Goal: Information Seeking & Learning: Learn about a topic

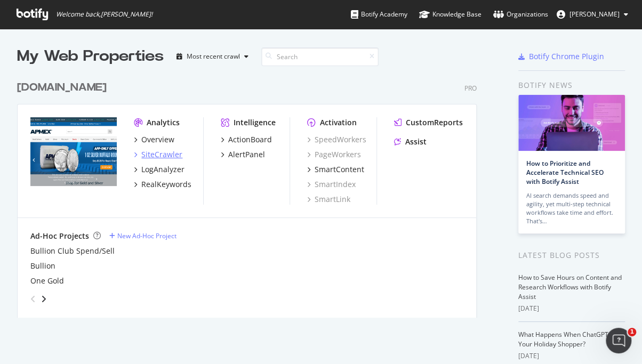
click at [153, 155] on div "SiteCrawler" at bounding box center [161, 154] width 41 height 11
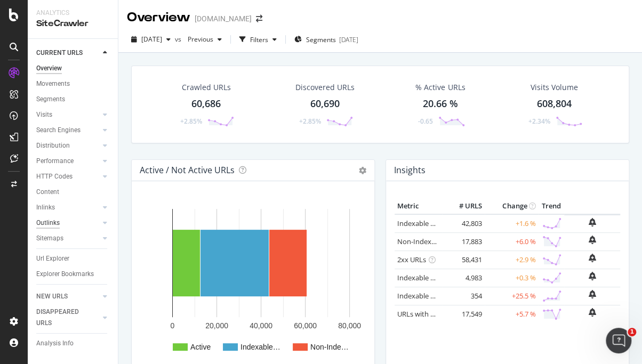
click at [51, 224] on div "Outlinks" at bounding box center [47, 222] width 23 height 11
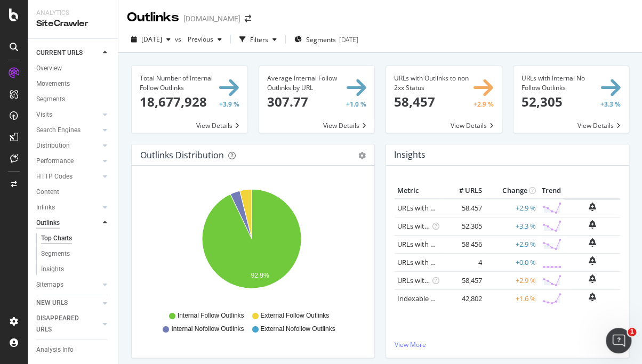
click at [48, 224] on div "Outlinks" at bounding box center [47, 222] width 23 height 11
click at [268, 39] on div "Filters" at bounding box center [259, 39] width 18 height 9
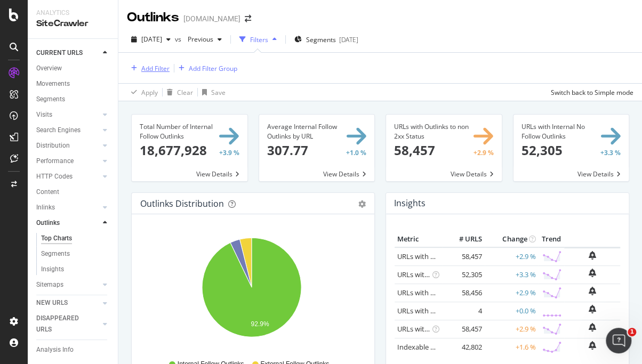
click at [162, 65] on div "Add Filter" at bounding box center [155, 68] width 28 height 9
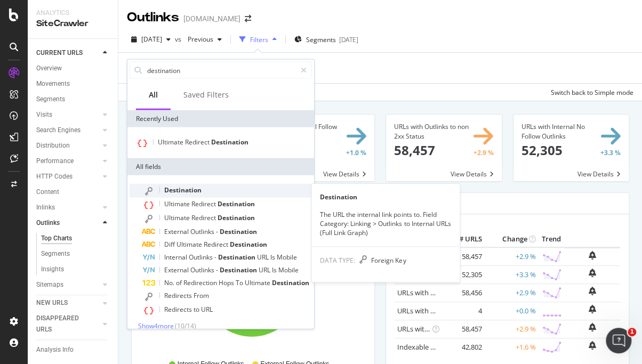
type input "destination"
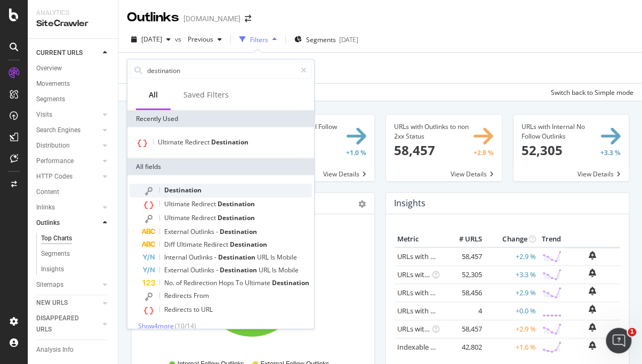
click at [190, 188] on span "Destination" at bounding box center [182, 189] width 37 height 9
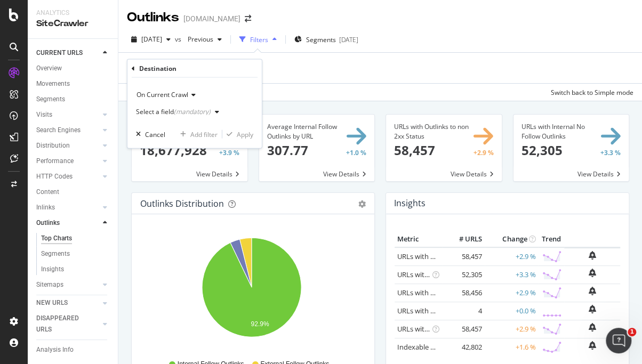
click at [184, 110] on div "(mandatory)" at bounding box center [192, 111] width 37 height 9
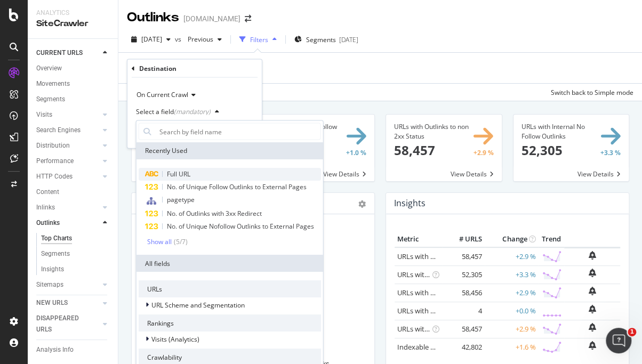
click at [198, 175] on div "Full URL" at bounding box center [230, 173] width 182 height 13
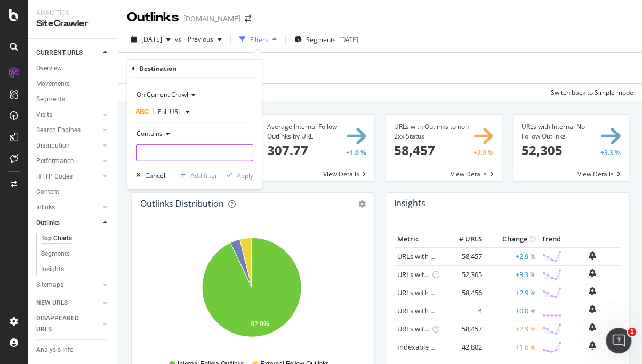
click at [164, 153] on input "text" at bounding box center [194, 152] width 116 height 17
type input "http://"
click at [240, 175] on div "Apply" at bounding box center [245, 175] width 17 height 9
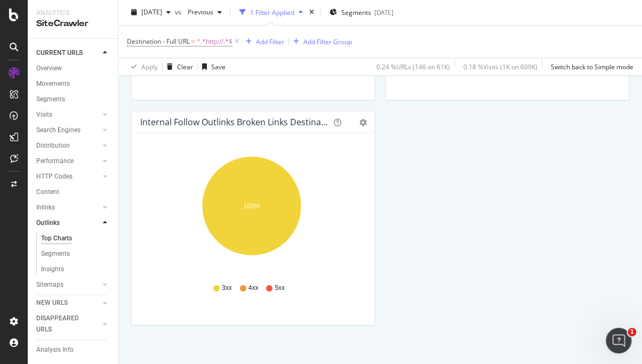
scroll to position [436, 0]
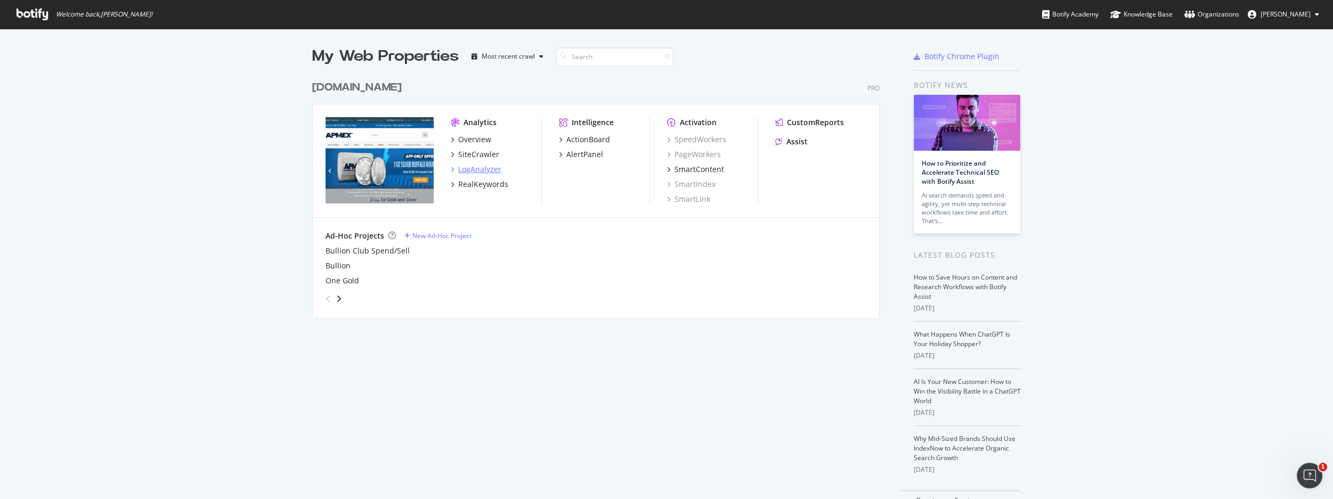
click at [479, 166] on div "LogAnalyzer" at bounding box center [479, 169] width 43 height 11
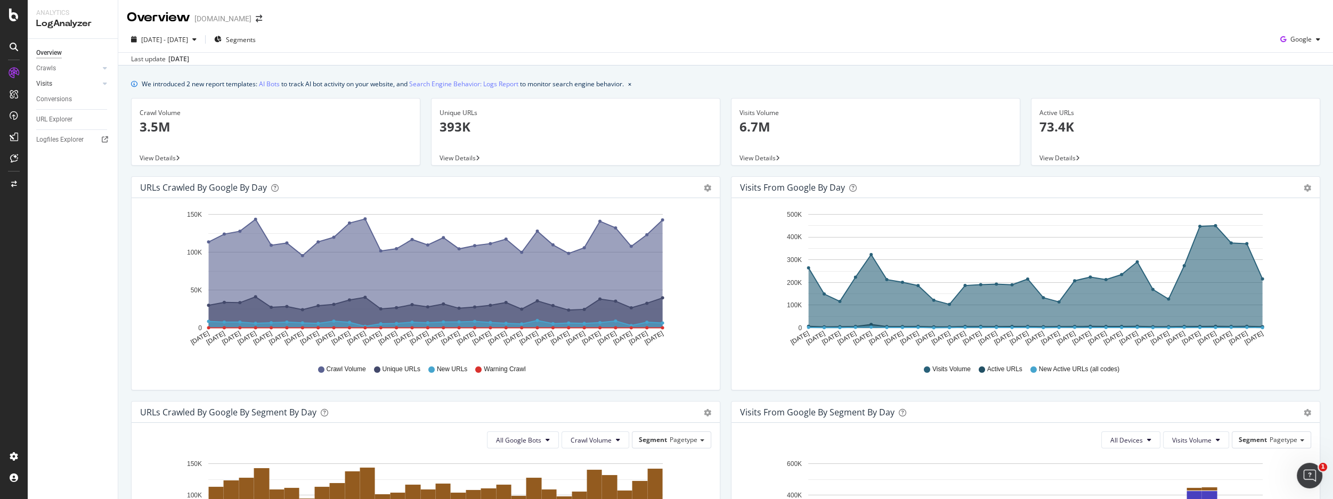
click at [57, 80] on link "Visits" at bounding box center [67, 83] width 63 height 11
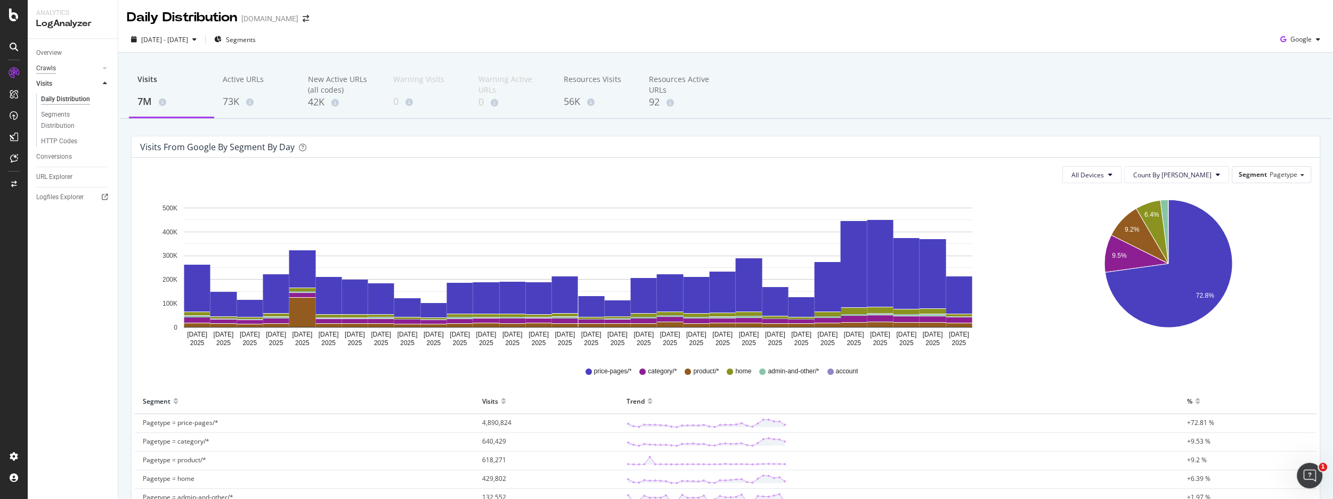
click at [48, 68] on div "Crawls" at bounding box center [46, 68] width 20 height 11
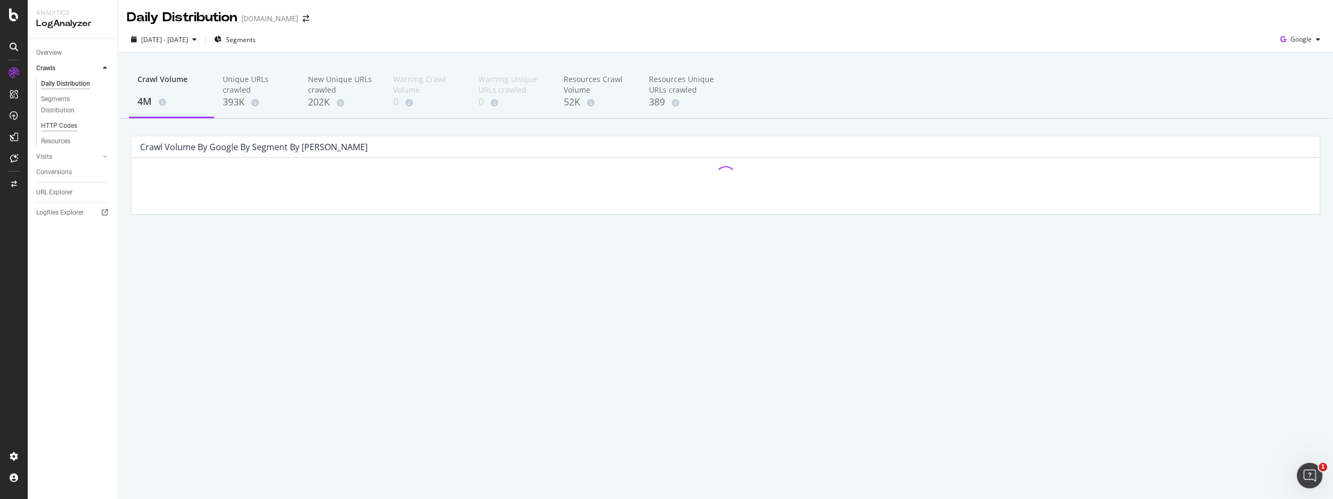
click at [52, 124] on div "HTTP Codes" at bounding box center [59, 125] width 36 height 11
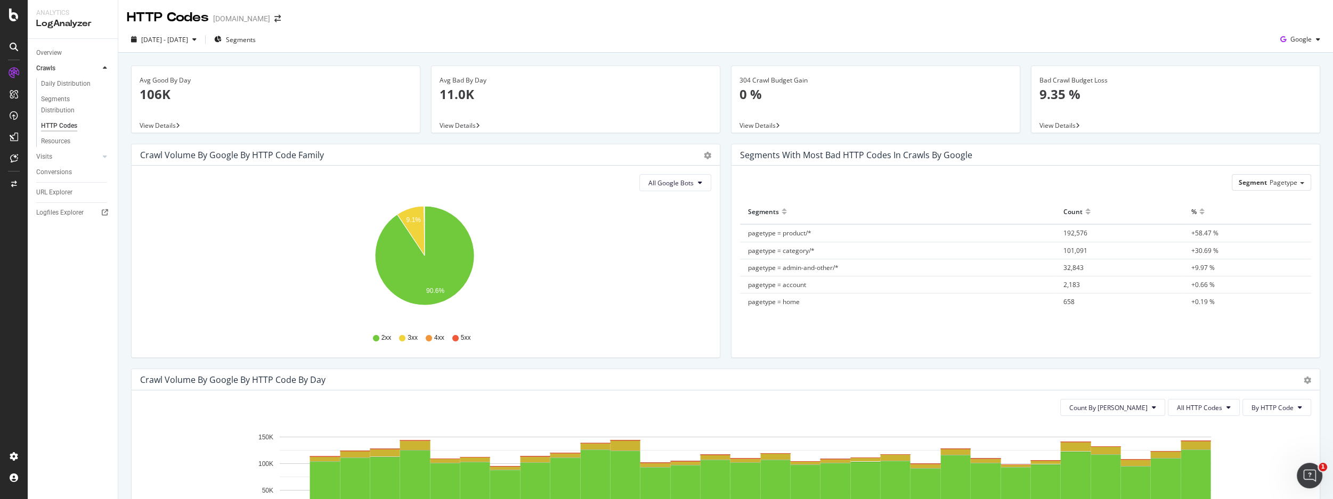
click at [167, 126] on span "View Details" at bounding box center [158, 125] width 36 height 9
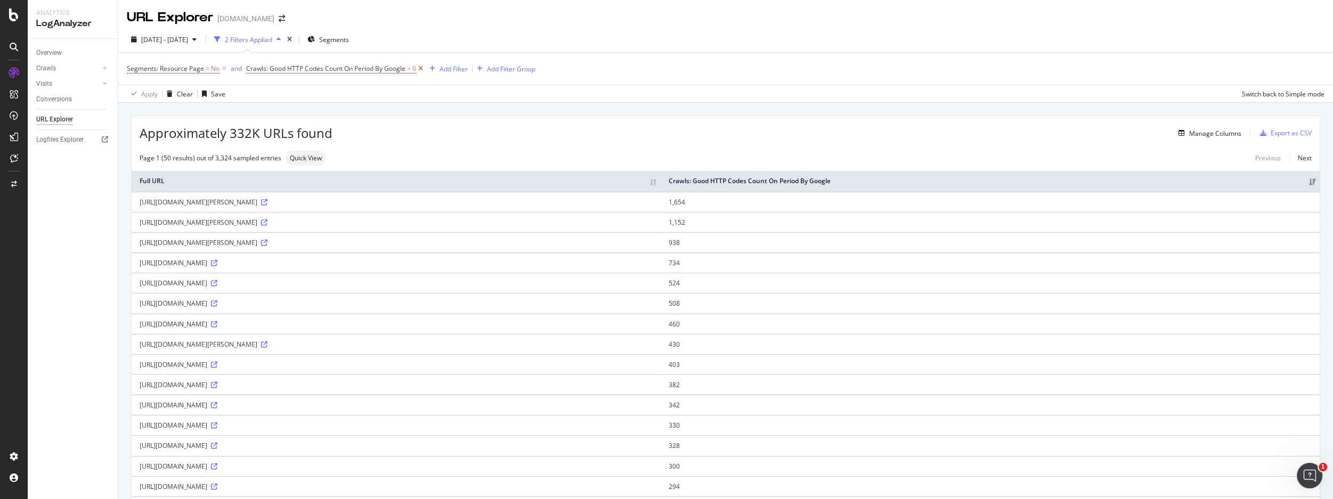
click at [420, 68] on icon at bounding box center [420, 68] width 9 height 11
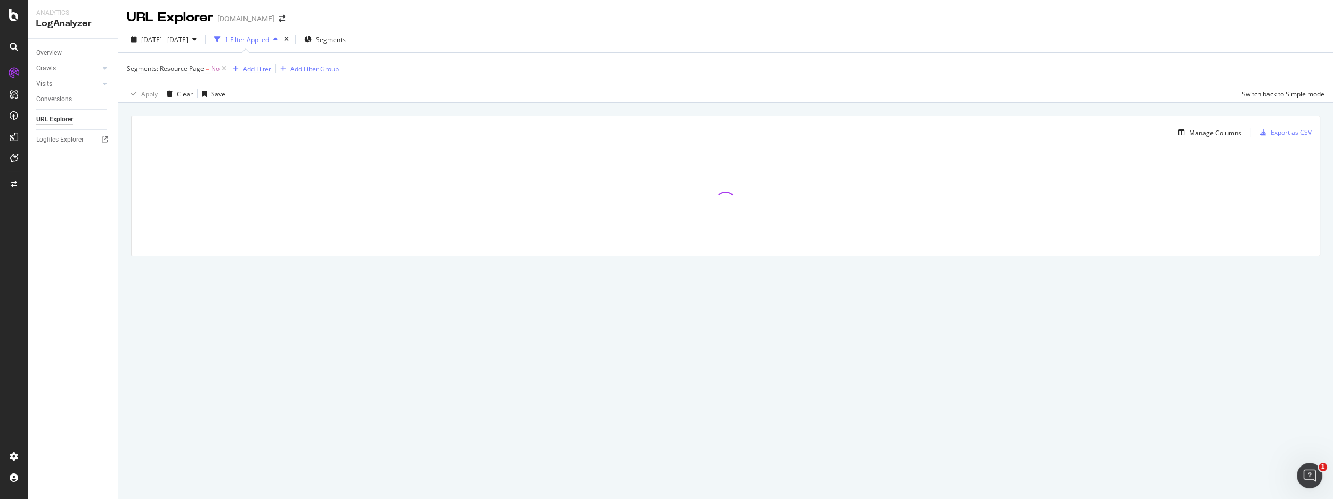
click at [249, 68] on div "Add Filter" at bounding box center [257, 68] width 28 height 9
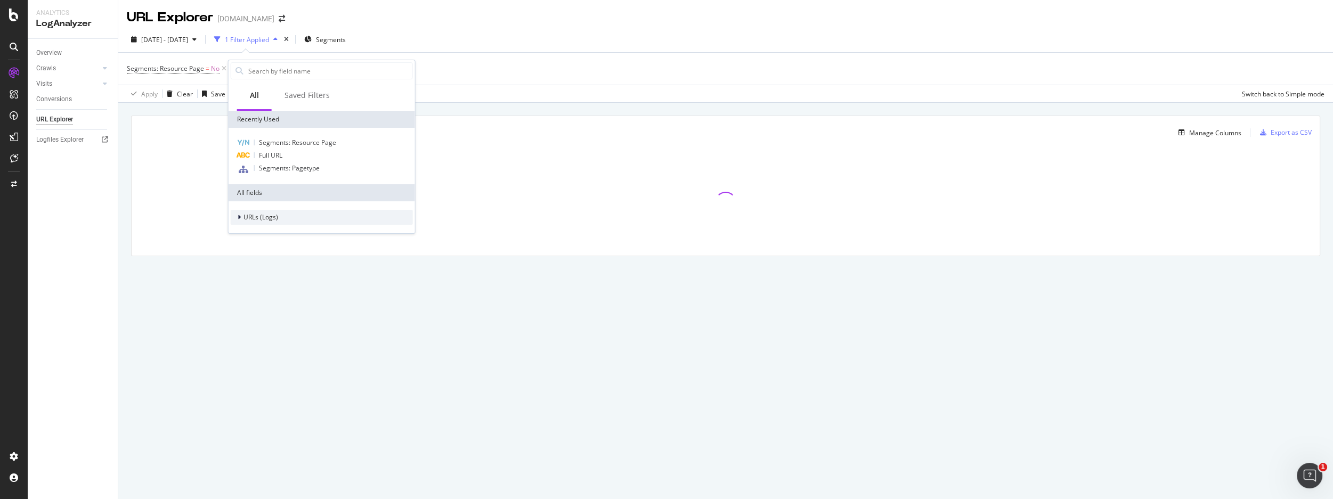
click at [254, 218] on span "URLs (Logs)" at bounding box center [261, 217] width 35 height 9
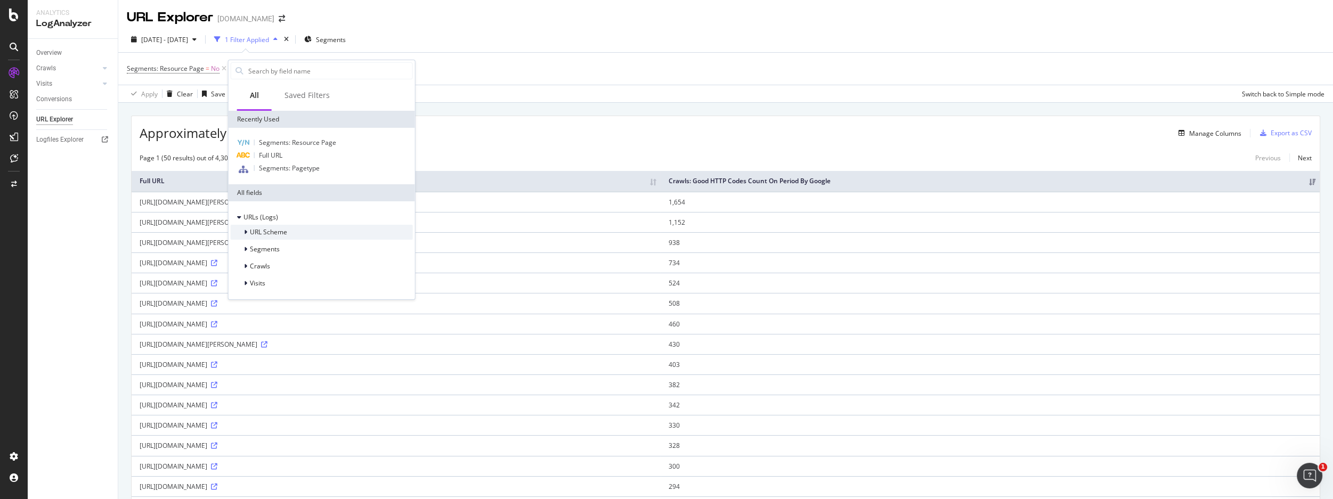
click at [246, 231] on icon at bounding box center [245, 232] width 3 height 6
click at [276, 245] on span "Full URL" at bounding box center [283, 245] width 23 height 9
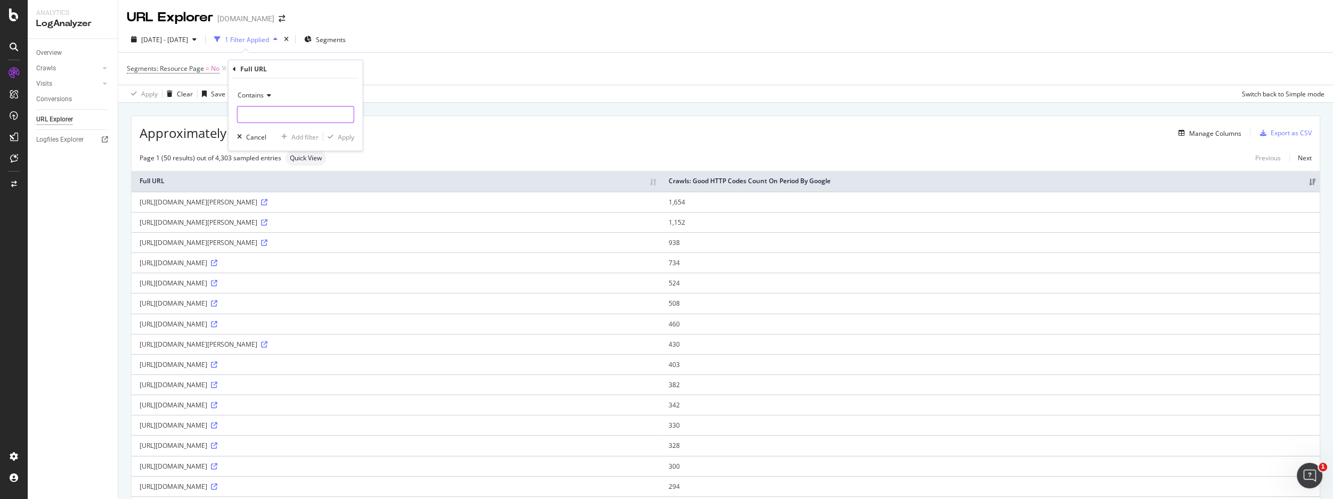
click at [256, 115] on input "text" at bounding box center [296, 114] width 116 height 17
type input "http://"
click at [346, 135] on div "Apply" at bounding box center [346, 137] width 17 height 9
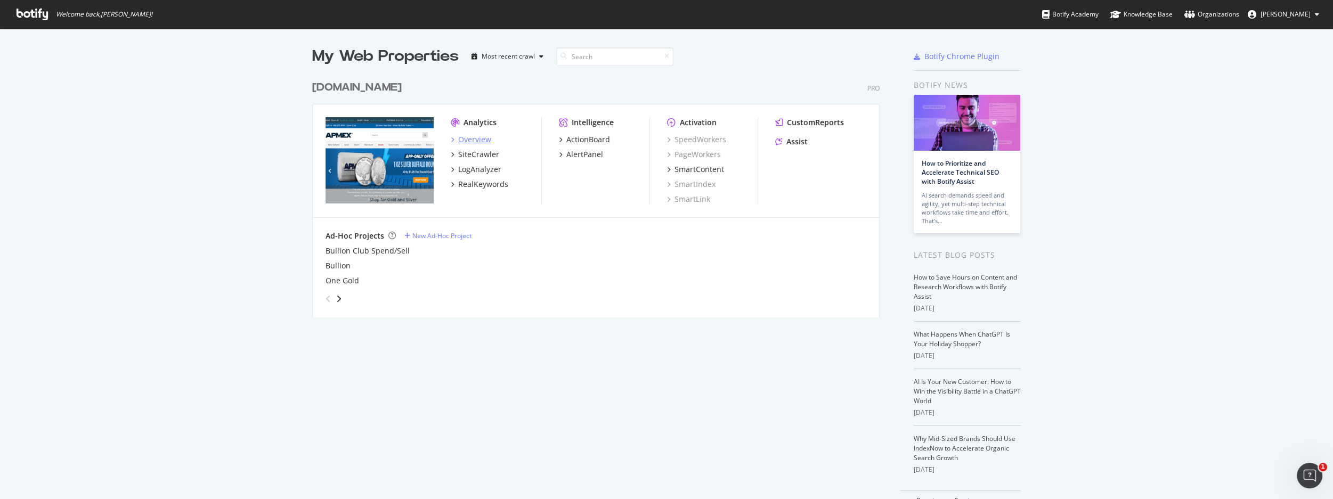
click at [475, 143] on div "Overview" at bounding box center [474, 139] width 33 height 11
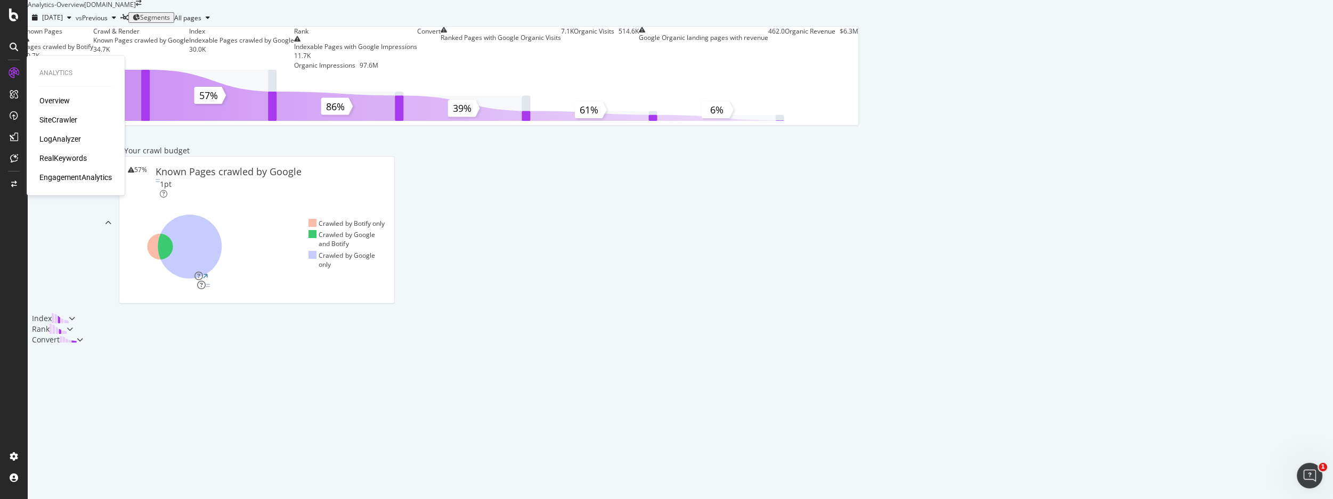
click at [65, 119] on div "SiteCrawler" at bounding box center [58, 120] width 38 height 11
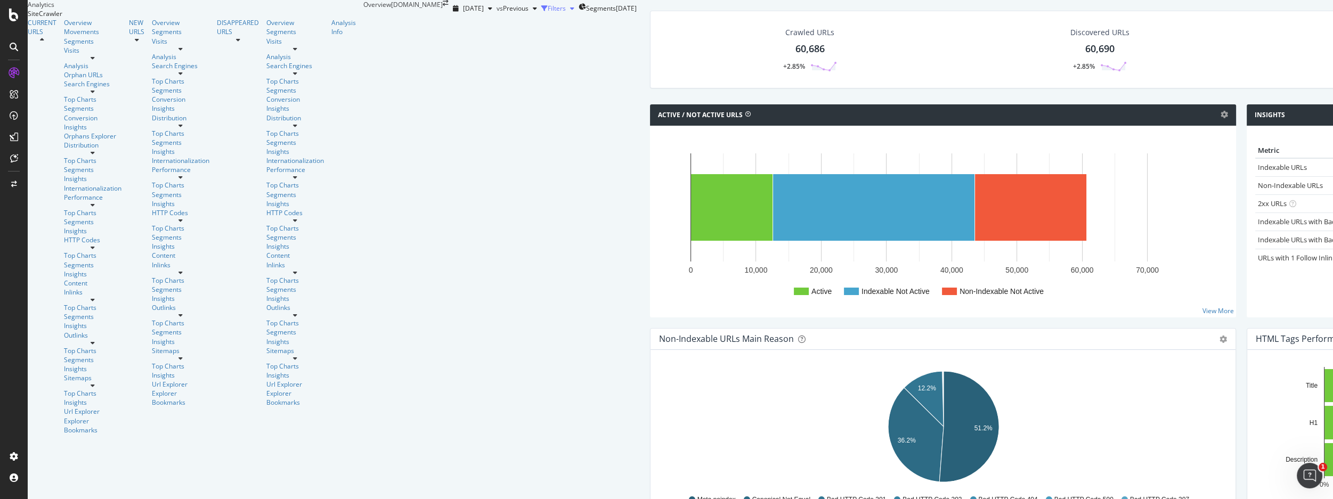
click at [548, 13] on div "Filters" at bounding box center [557, 8] width 18 height 9
click at [467, 28] on div "Add Filter" at bounding box center [481, 23] width 28 height 9
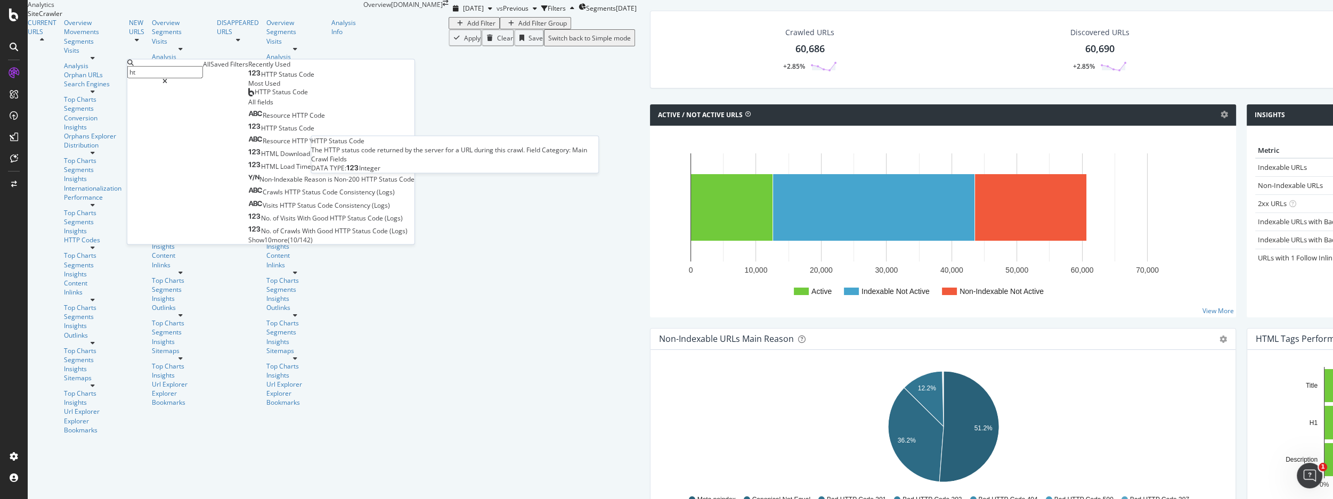
type input "ht"
click at [279, 79] on span "Status" at bounding box center [289, 74] width 20 height 9
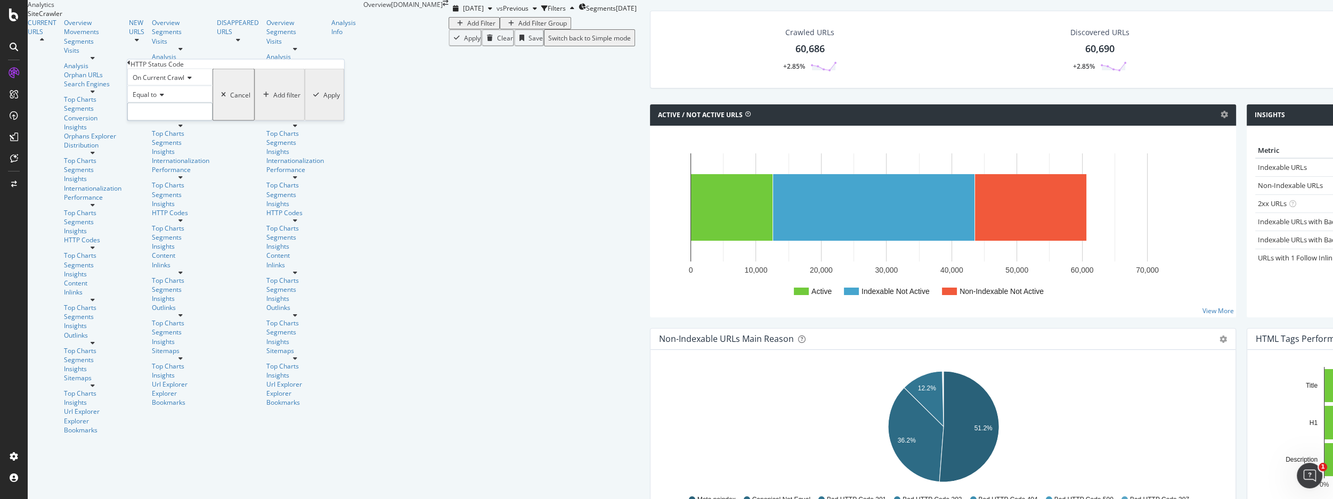
click at [200, 121] on input "number" at bounding box center [169, 112] width 85 height 18
click at [184, 153] on span "302" at bounding box center [157, 148] width 53 height 9
type input "302"
click at [323, 99] on div "Apply" at bounding box center [331, 94] width 17 height 9
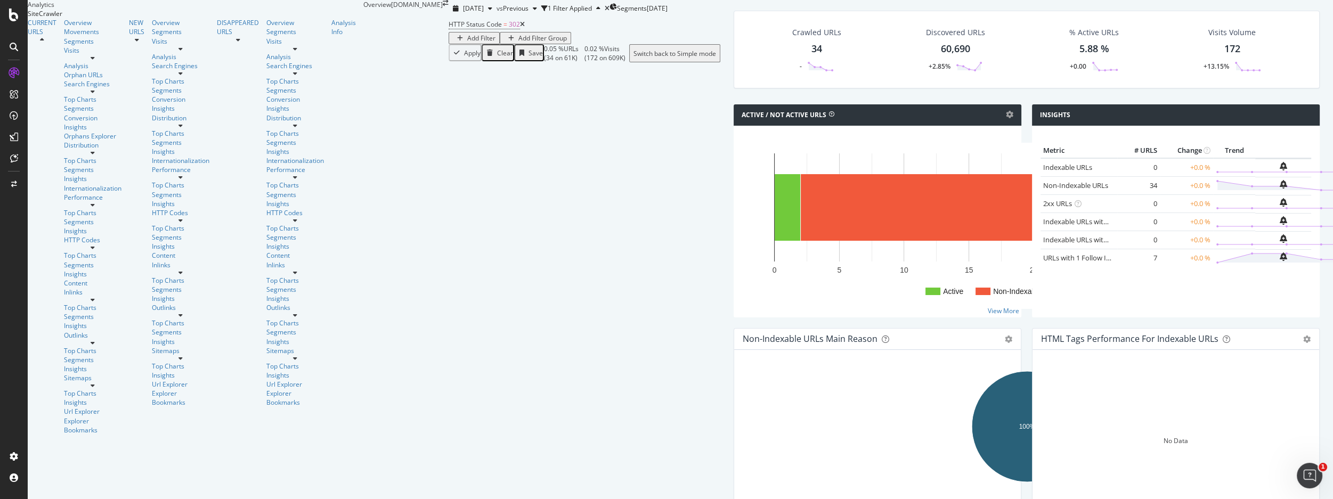
scroll to position [48, 0]
click at [775, 241] on rect "A chart." at bounding box center [788, 207] width 26 height 67
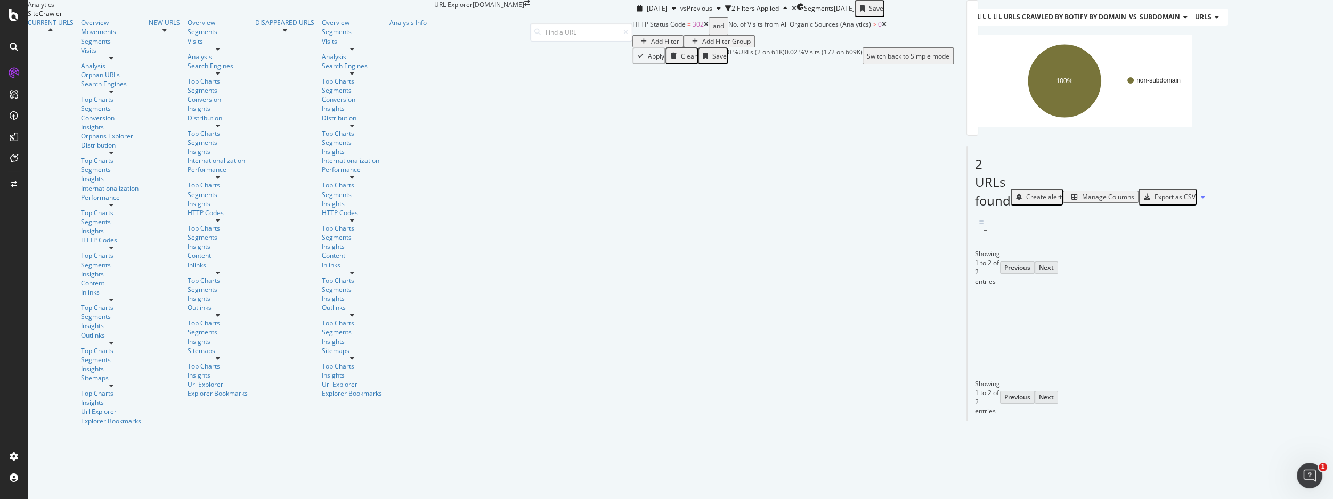
click at [704, 28] on icon at bounding box center [706, 24] width 5 height 6
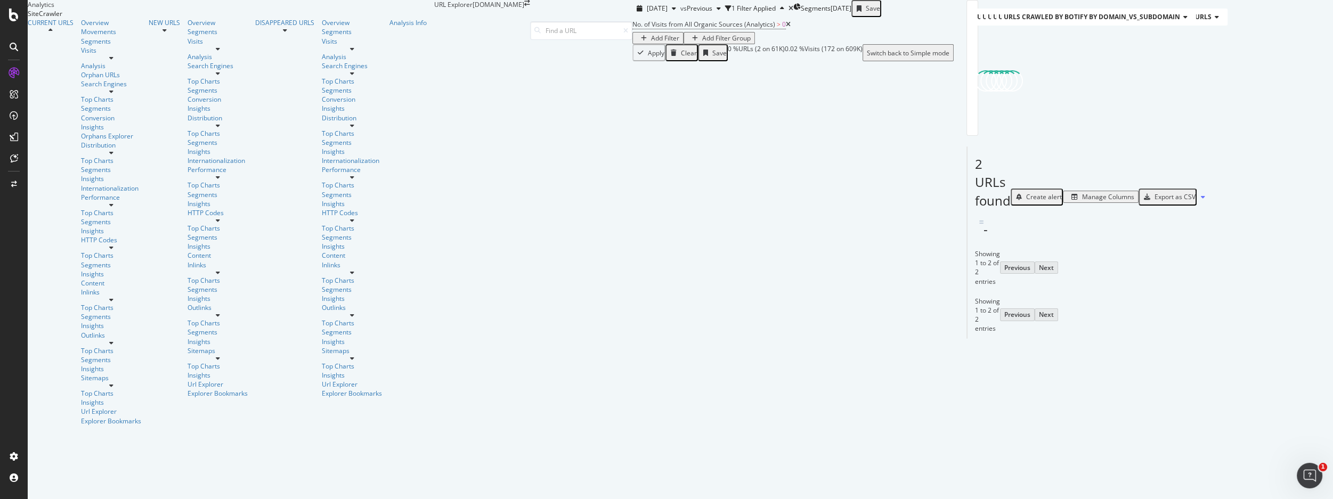
click at [786, 28] on icon at bounding box center [788, 24] width 5 height 6
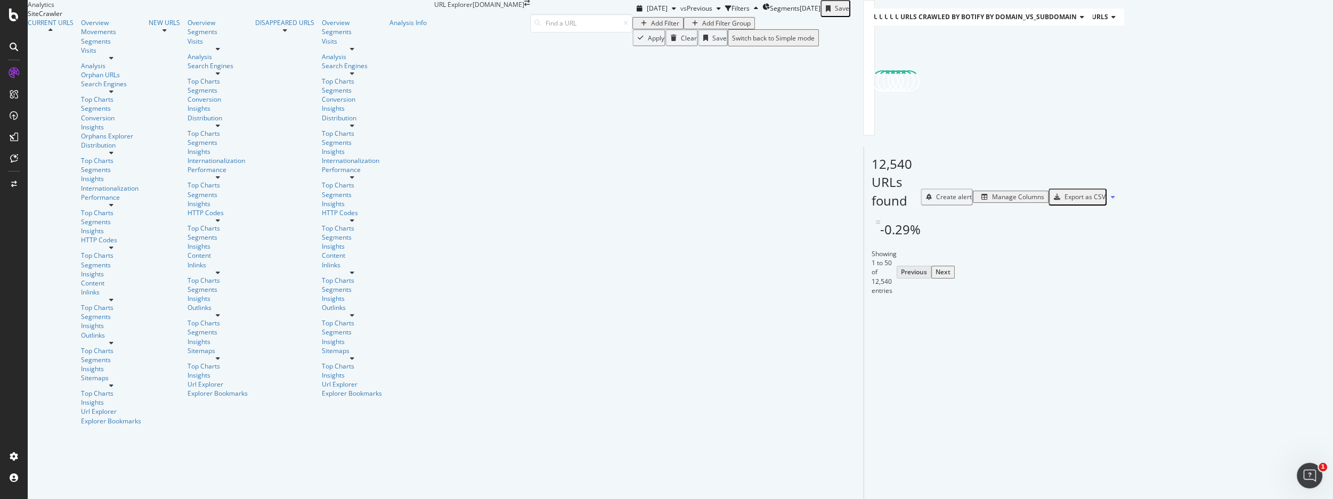
click at [651, 28] on div "Add Filter" at bounding box center [665, 23] width 28 height 9
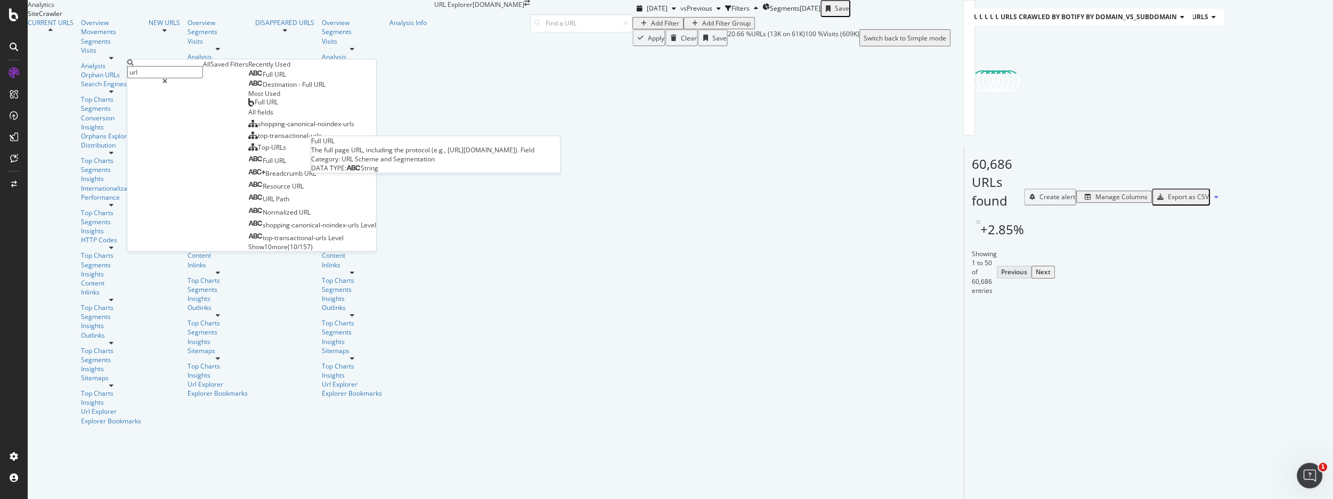
type input "url"
click at [274, 79] on span "URL" at bounding box center [280, 74] width 12 height 9
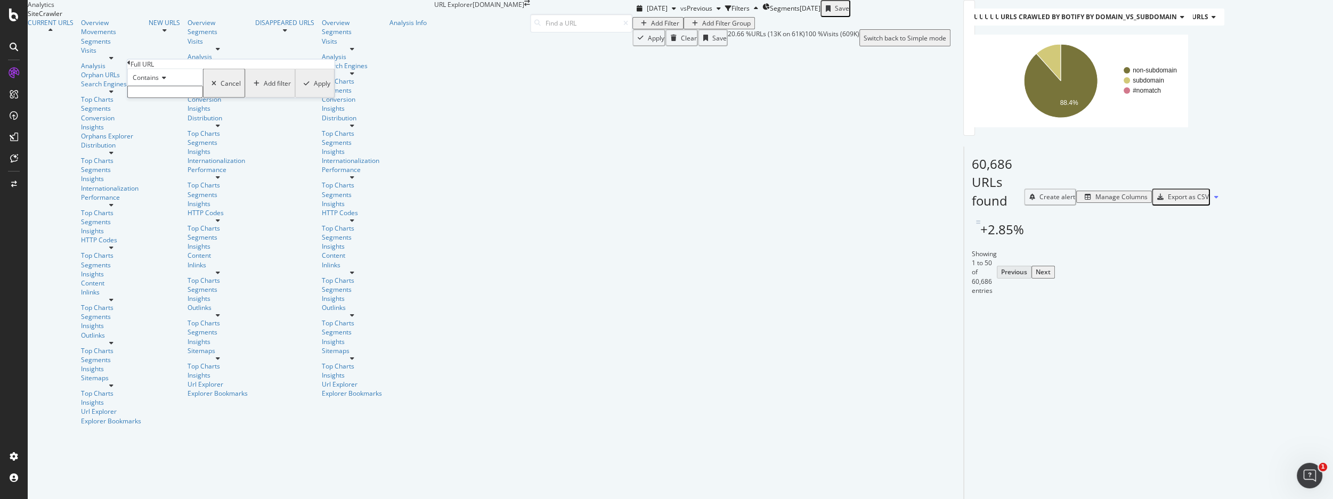
click at [162, 98] on input "text" at bounding box center [165, 92] width 76 height 12
type input "http://"
click at [314, 91] on div "Apply" at bounding box center [322, 86] width 17 height 9
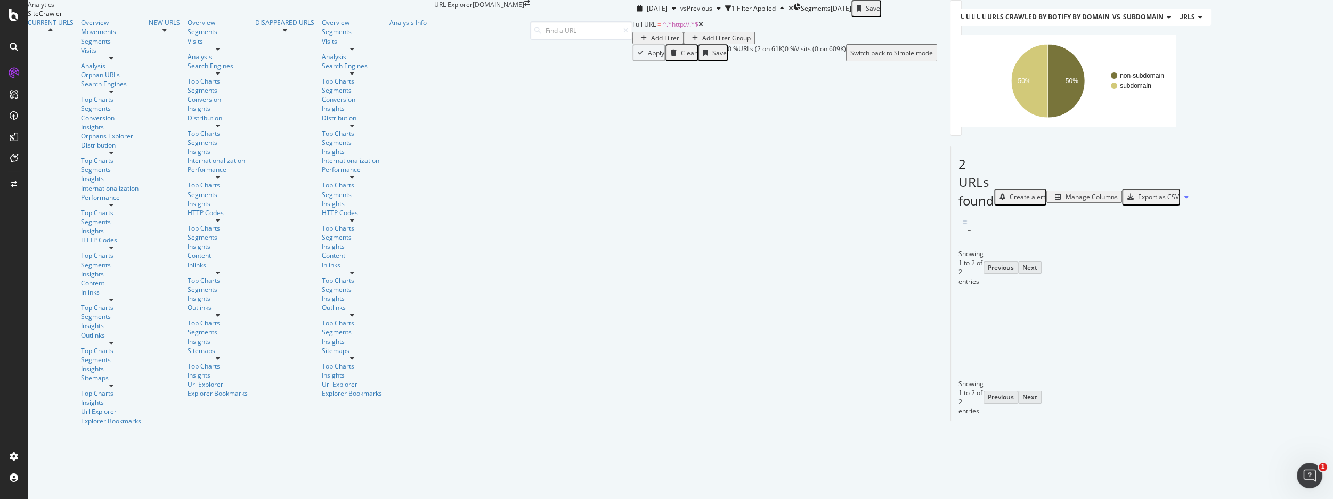
click at [1042, 336] on icon at bounding box center [1046, 333] width 8 height 6
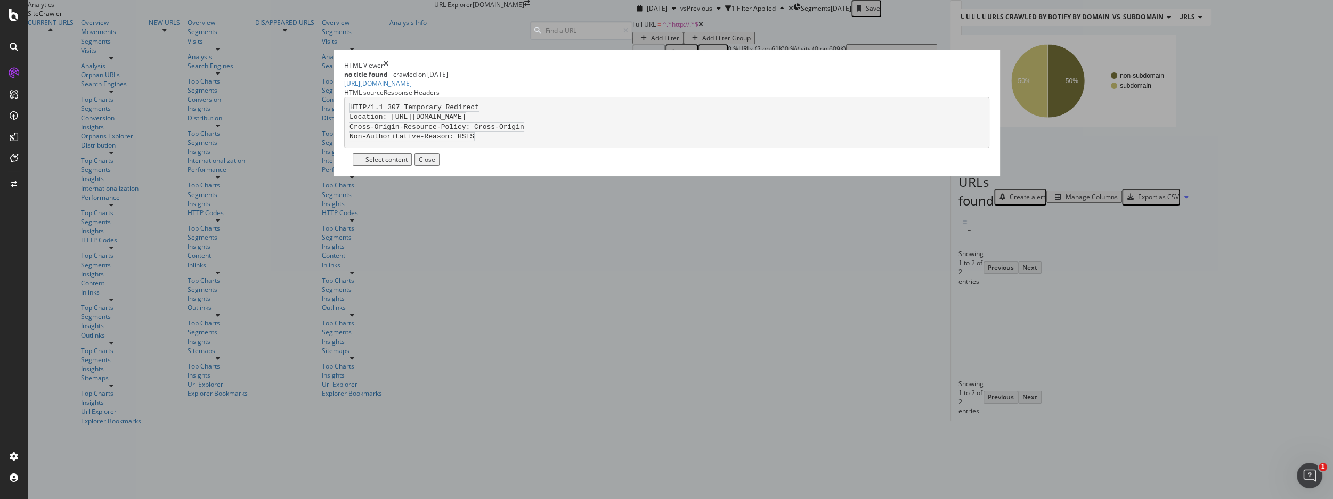
click at [860, 70] on div "HTML Viewer" at bounding box center [666, 65] width 645 height 9
click at [384, 97] on div "HTML source" at bounding box center [363, 92] width 39 height 9
click at [389, 70] on icon "times" at bounding box center [386, 65] width 5 height 9
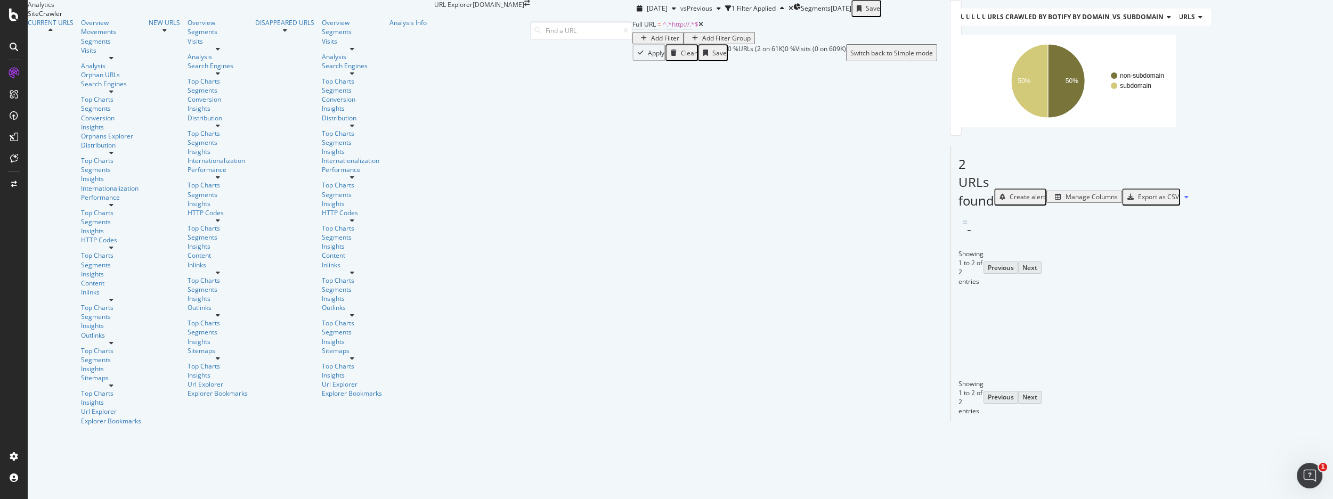
click at [1058, 336] on icon at bounding box center [1061, 333] width 7 height 6
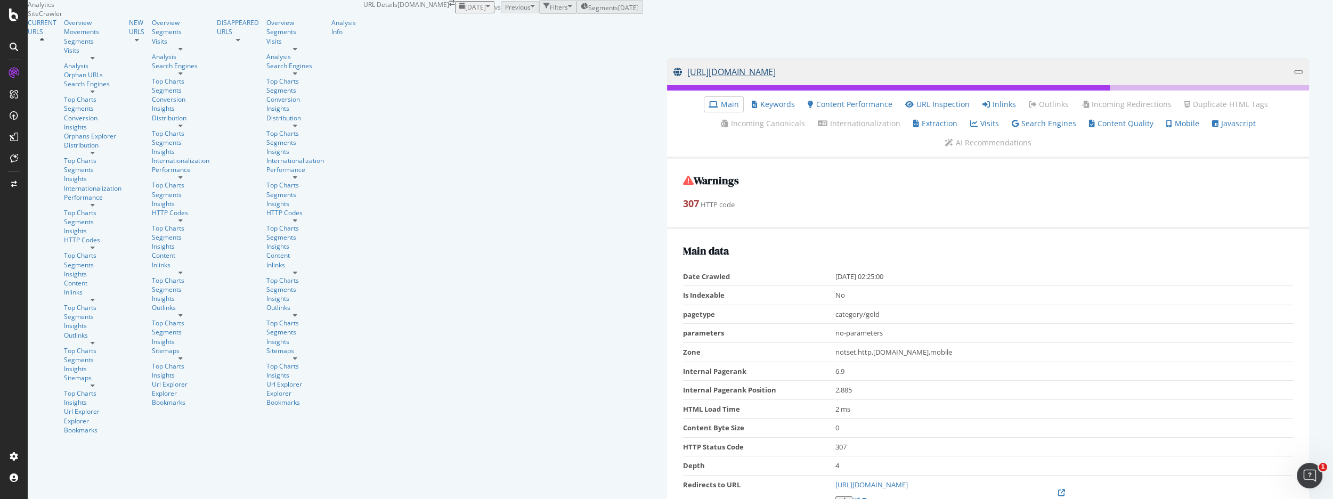
click at [674, 85] on link "[URL][DOMAIN_NAME]" at bounding box center [984, 72] width 621 height 27
click at [64, 331] on div "Outlinks" at bounding box center [93, 335] width 58 height 9
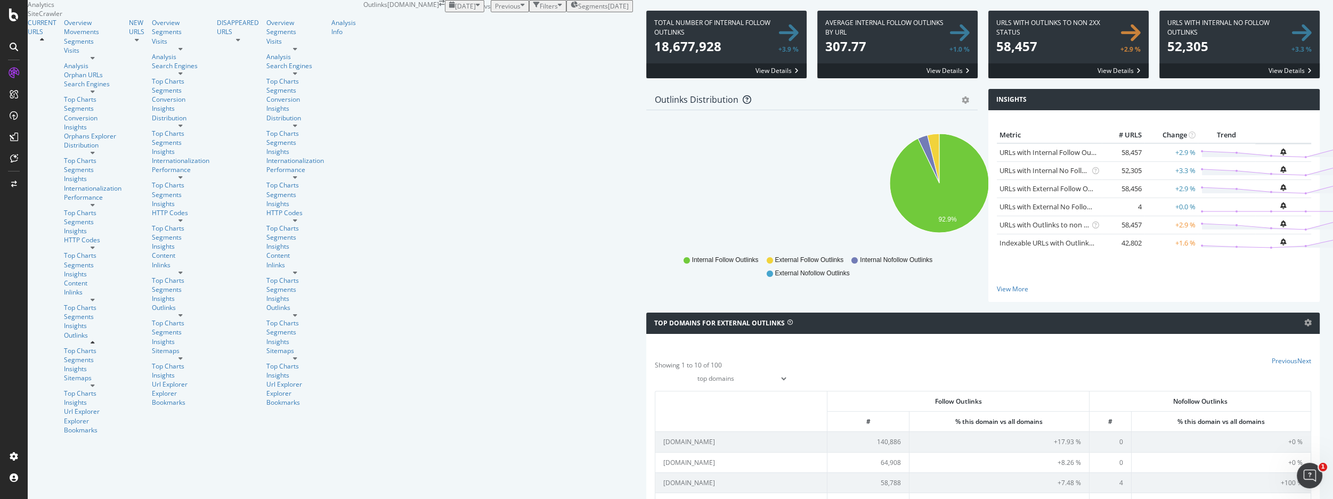
click at [540, 11] on div "Filters" at bounding box center [549, 6] width 18 height 9
click at [455, 23] on div "Add Filter" at bounding box center [469, 18] width 28 height 9
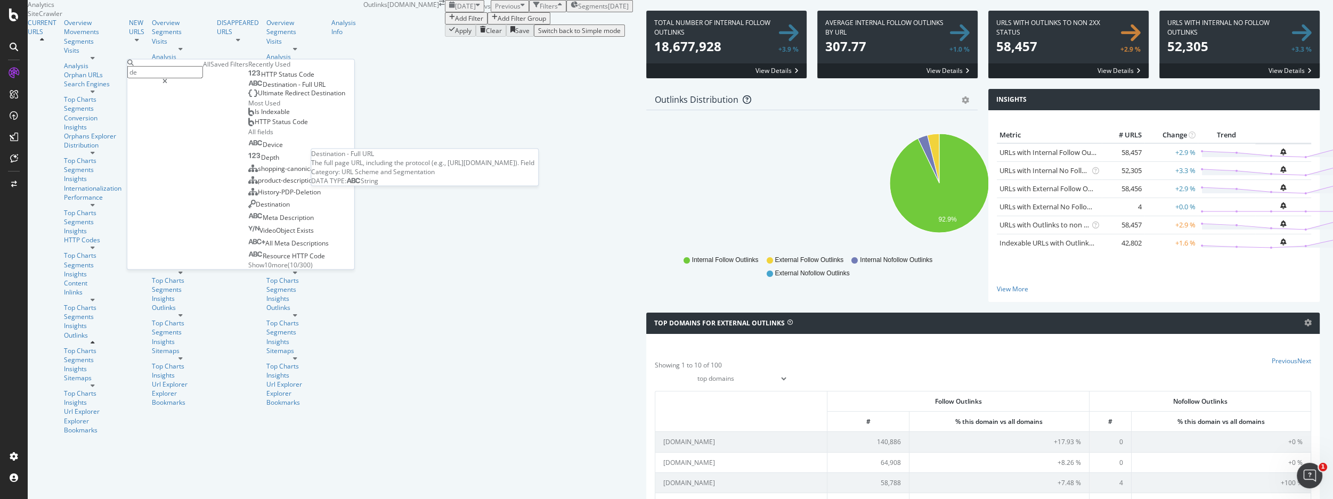
type input "de"
click at [298, 89] on span "-" at bounding box center [300, 84] width 4 height 9
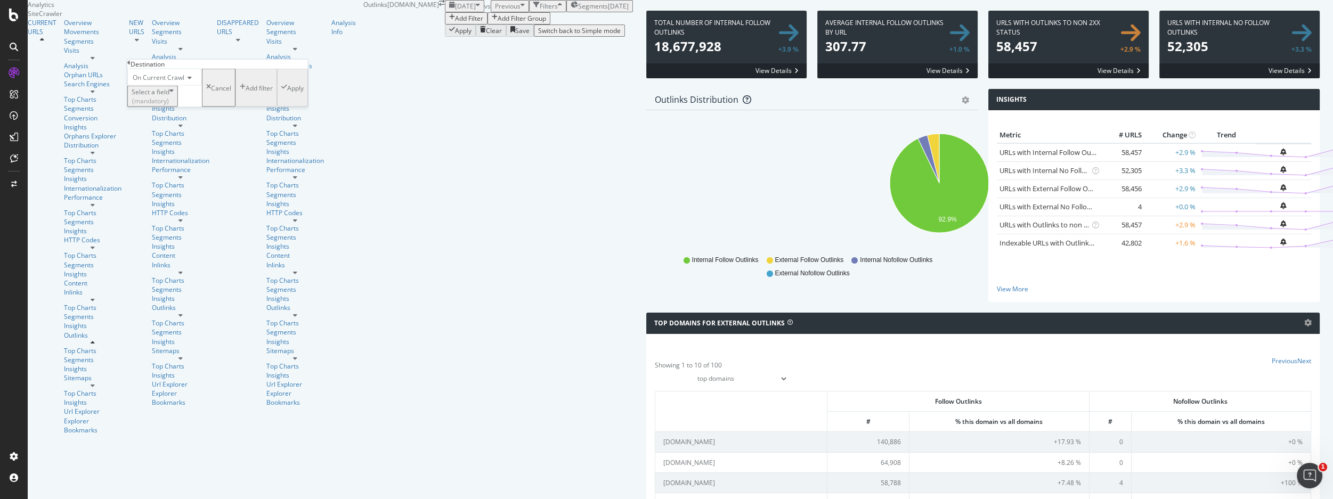
click at [169, 106] on div "(mandatory)" at bounding box center [151, 100] width 38 height 9
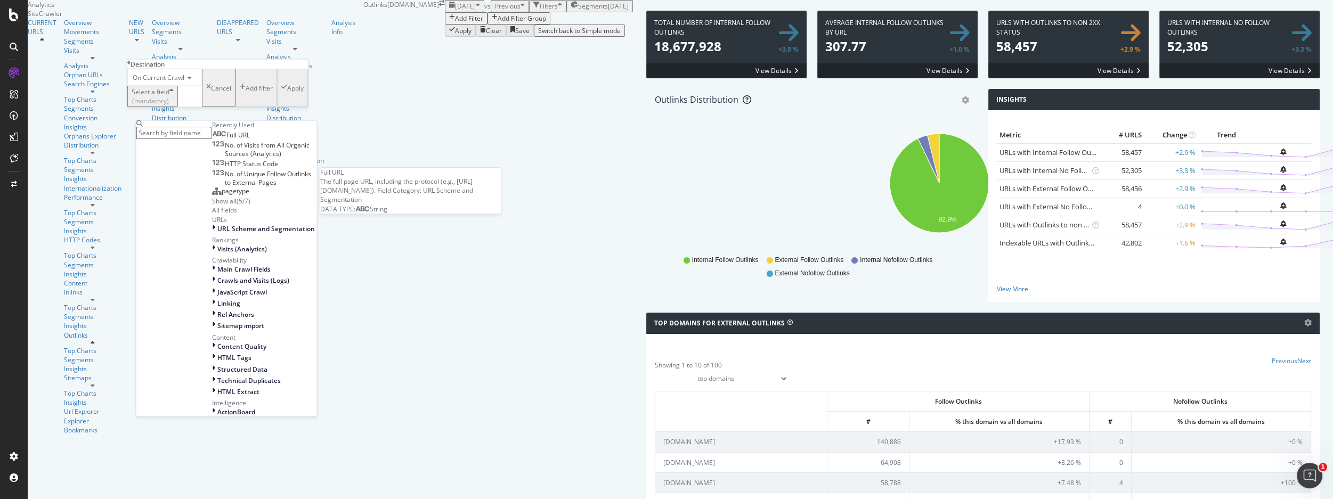
click at [226, 140] on span "Full URL" at bounding box center [237, 135] width 23 height 9
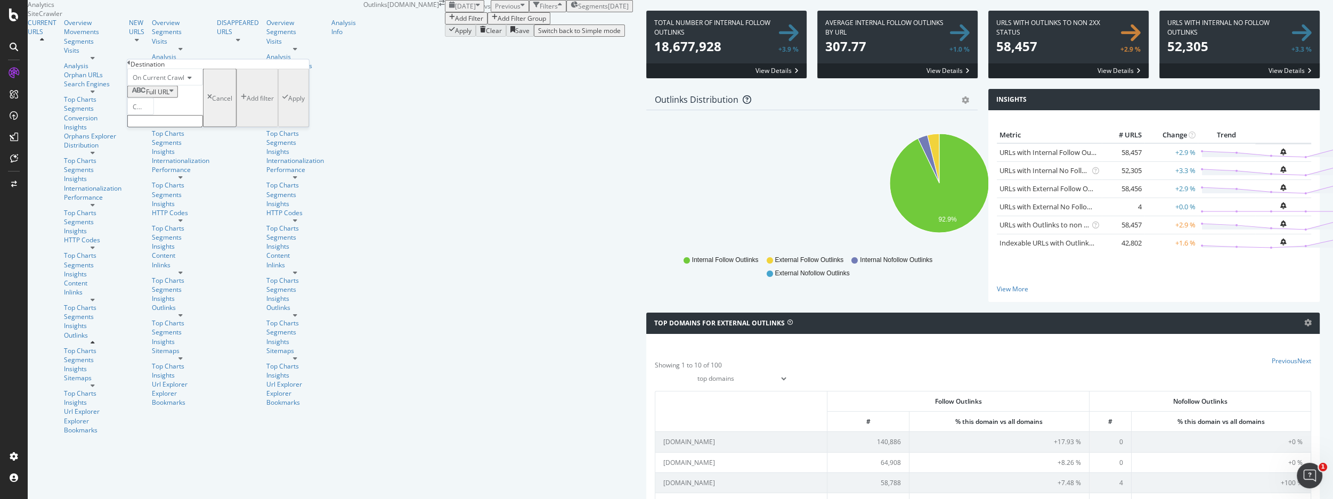
click at [183, 127] on input "text" at bounding box center [165, 121] width 76 height 12
type input "http://"
click at [288, 106] on div "Apply" at bounding box center [296, 100] width 17 height 9
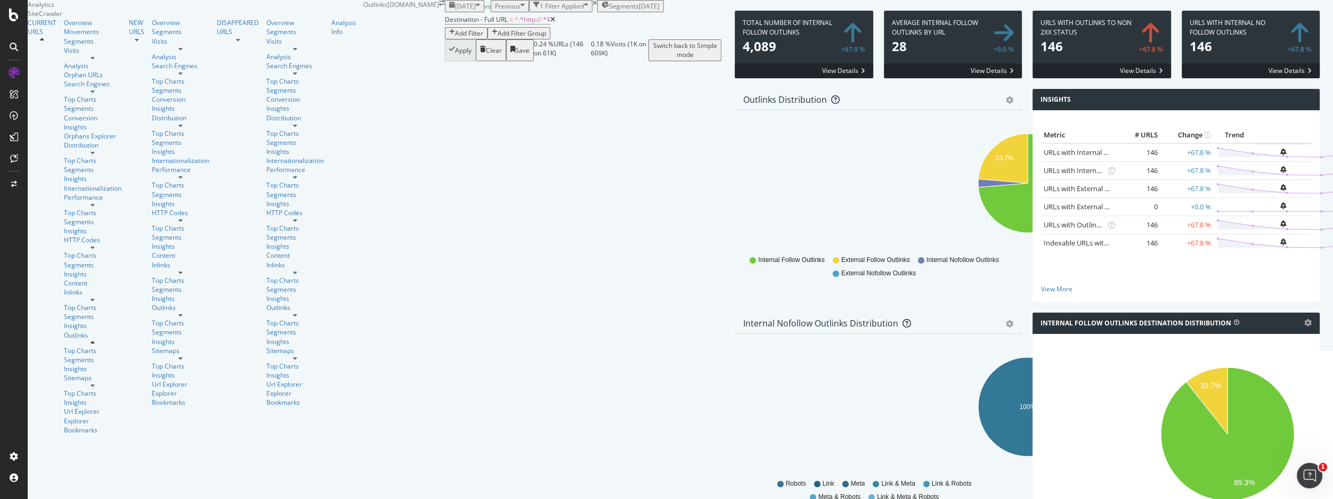
click at [735, 78] on span at bounding box center [804, 45] width 139 height 68
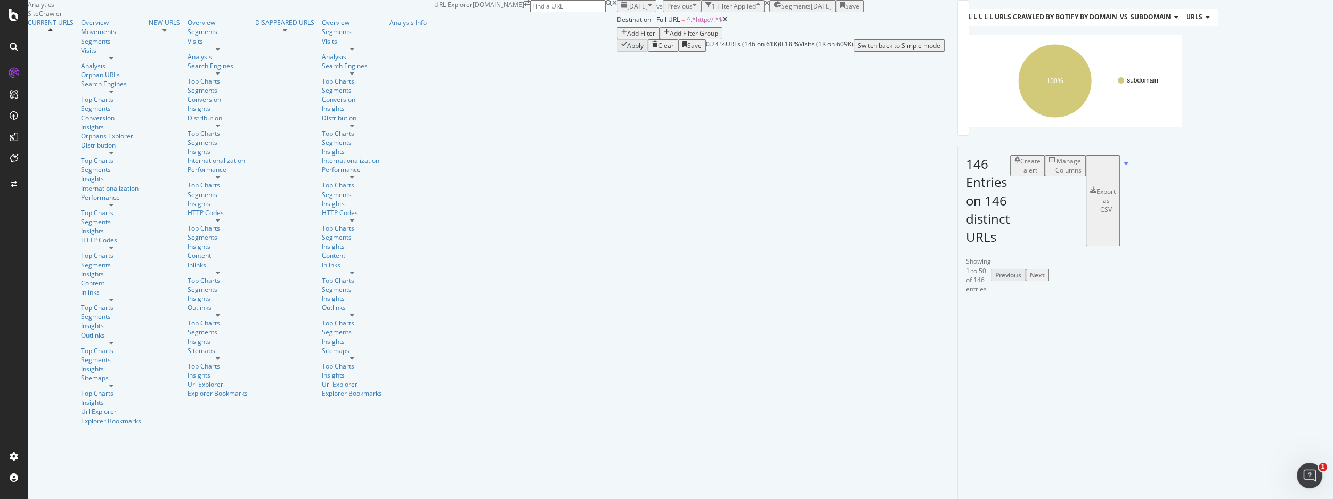
click at [1082, 175] on div "Manage Columns" at bounding box center [1069, 166] width 26 height 18
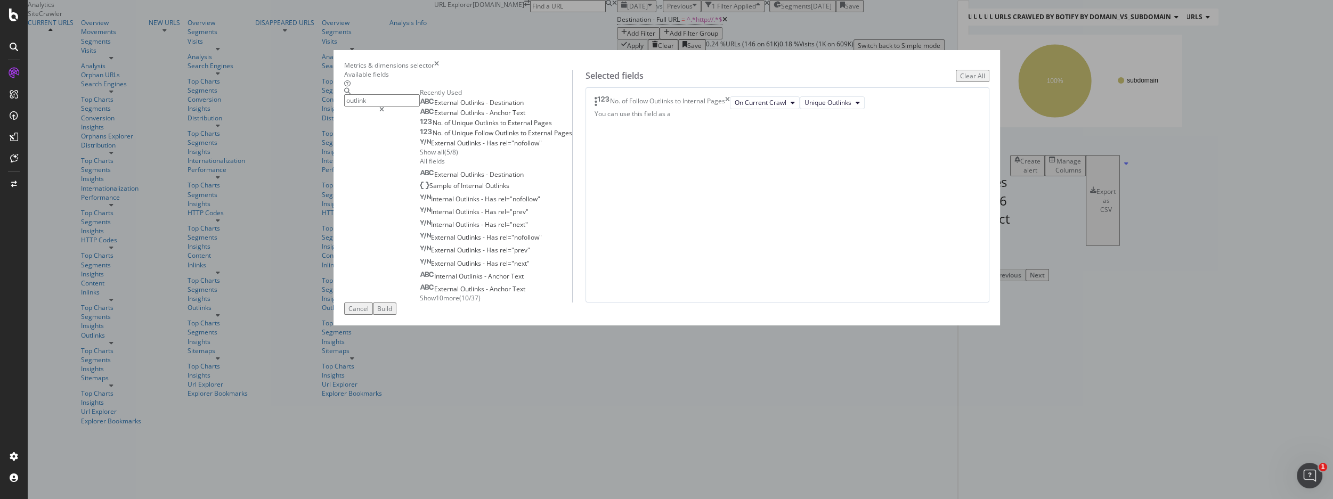
click at [524, 107] on div "External Outlinks - Destination" at bounding box center [472, 103] width 104 height 9
click at [524, 179] on span "Destination" at bounding box center [507, 174] width 34 height 9
click at [749, 133] on span "On Compared Crawl" at bounding box center [768, 128] width 60 height 9
click at [807, 135] on div "Previous External Outlinks - Destination On Compared Crawl" at bounding box center [788, 128] width 386 height 13
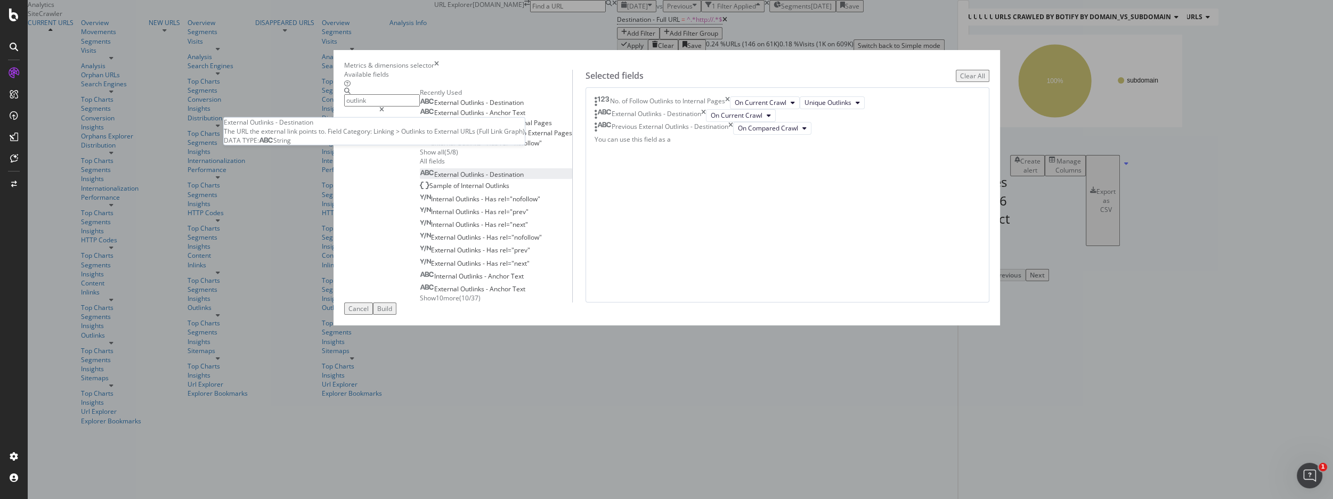
click at [486, 107] on span "Outlinks" at bounding box center [473, 102] width 26 height 9
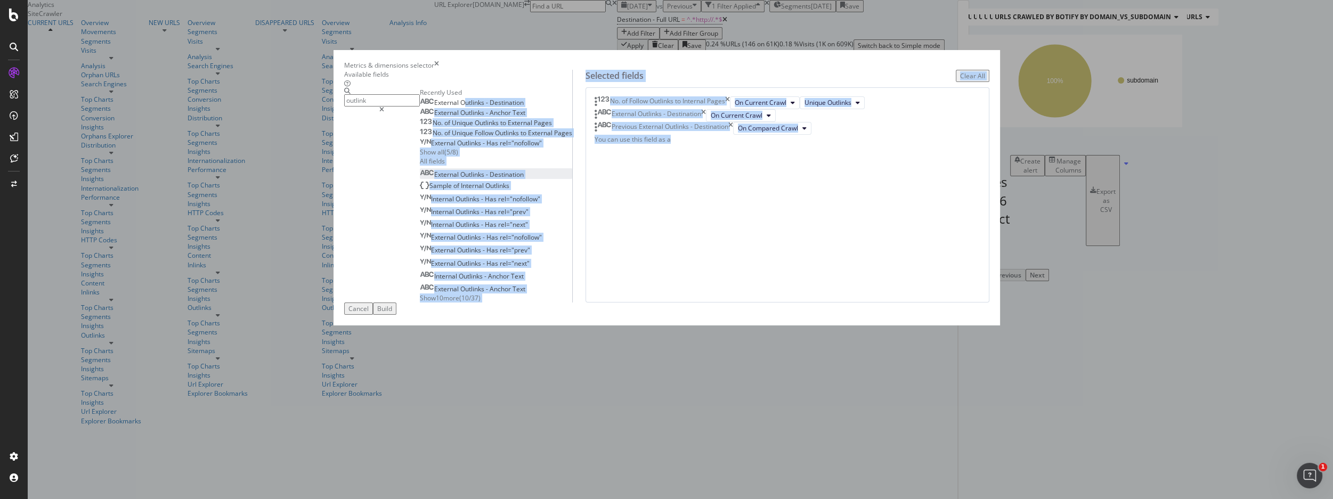
drag, startPoint x: 502, startPoint y: 158, endPoint x: 721, endPoint y: 263, distance: 242.6
click at [766, 284] on div "Available fields outlink Recently Used External Outlinks - Destination External…" at bounding box center [666, 186] width 645 height 233
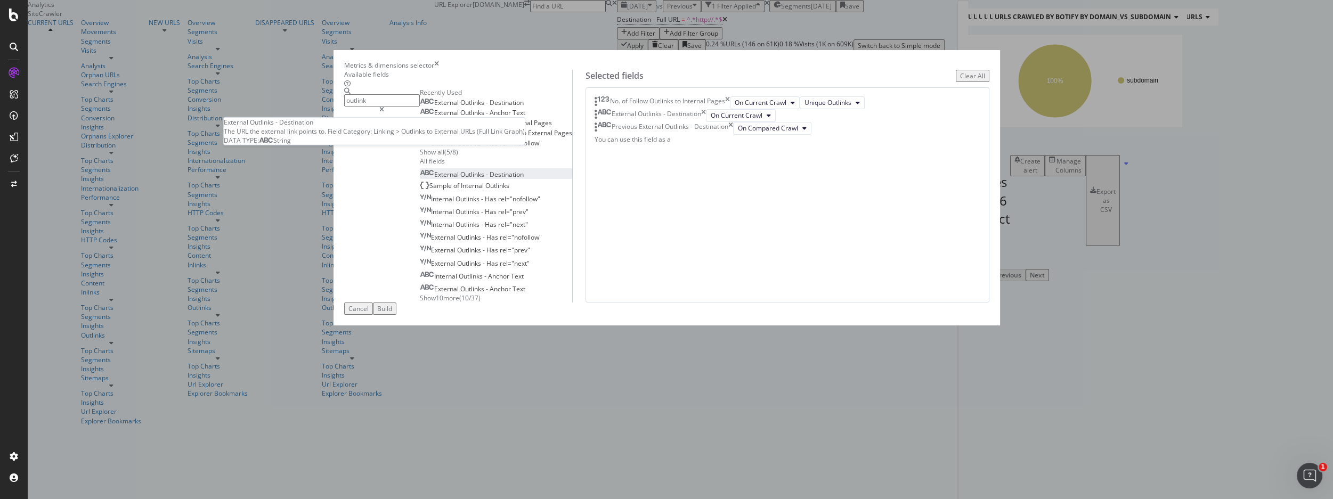
click at [486, 107] on span "Outlinks" at bounding box center [473, 102] width 26 height 9
drag, startPoint x: 495, startPoint y: 159, endPoint x: 519, endPoint y: 159, distance: 24.0
click at [519, 107] on span "External Outlinks - Destination" at bounding box center [479, 102] width 90 height 9
click at [513, 117] on span "Anchor" at bounding box center [501, 112] width 23 height 9
click at [733, 135] on icon "times" at bounding box center [731, 128] width 5 height 13
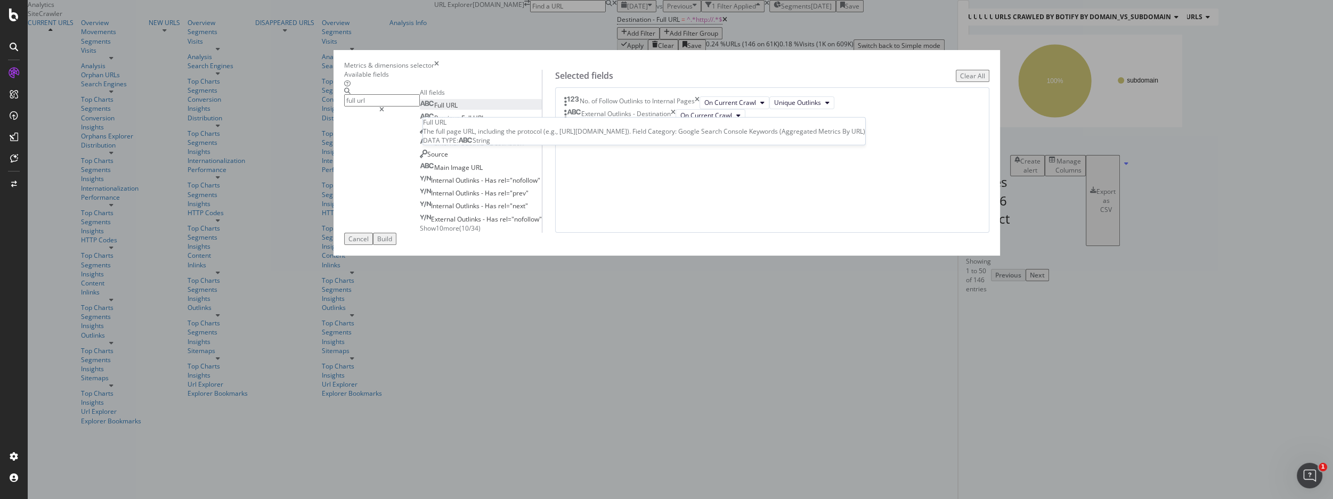
type input "full url"
click at [458, 110] on span "URL" at bounding box center [452, 105] width 12 height 9
click at [610, 148] on icon "times" at bounding box center [607, 141] width 5 height 13
click at [700, 109] on icon "times" at bounding box center [697, 102] width 5 height 13
click at [392, 244] on div "Build" at bounding box center [384, 238] width 15 height 9
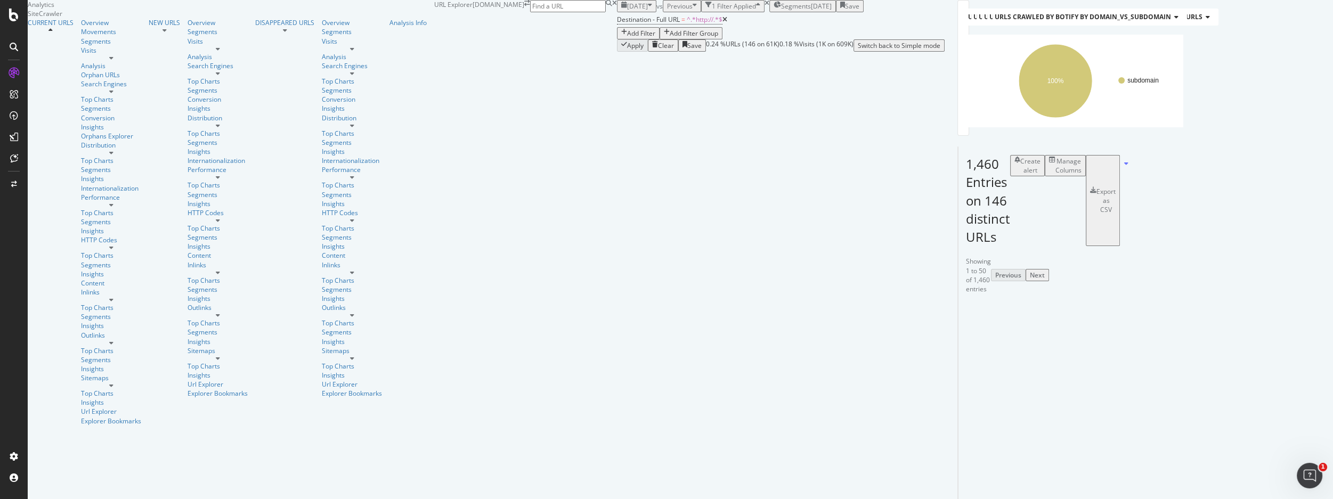
click at [958, 246] on div "1,460 Entries on 146 distinct URLs Create alert Manage Columns Export as CSV" at bounding box center [966, 196] width 16 height 99
click at [1045, 280] on div "Next" at bounding box center [1037, 275] width 15 height 9
click at [85, 423] on div "CURRENT URLS Overview Movements Segments Visits Analysis Orphan URLs Search Eng…" at bounding box center [231, 221] width 407 height 407
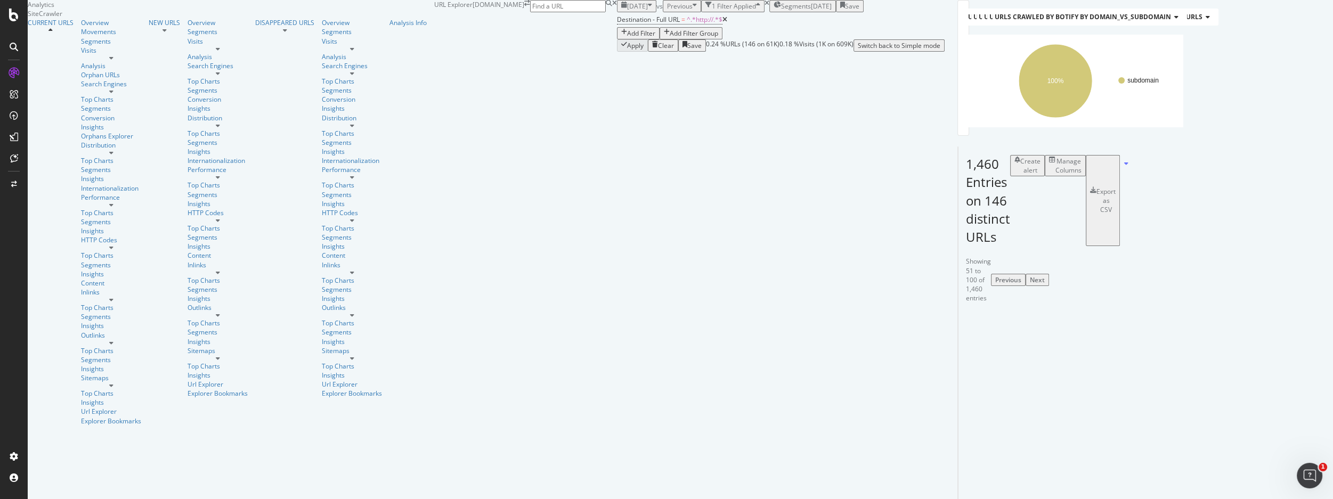
click at [1045, 285] on div "Next" at bounding box center [1037, 280] width 15 height 9
click at [945, 52] on div "URLs Crawled By Botify By pagetype Chart (by Value) Table Expand Export as CSV …" at bounding box center [945, 26] width 0 height 52
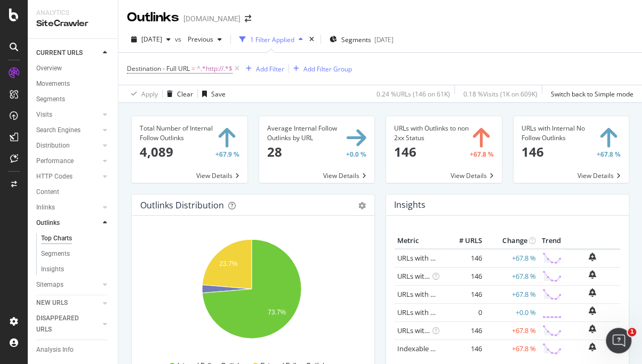
scroll to position [436, 0]
